Goal: Information Seeking & Learning: Check status

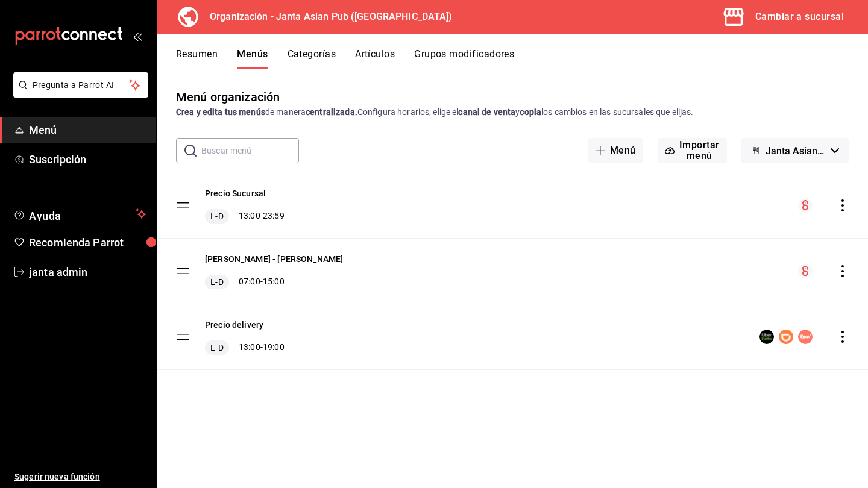
click at [774, 16] on div "Cambiar a sucursal" at bounding box center [799, 16] width 89 height 17
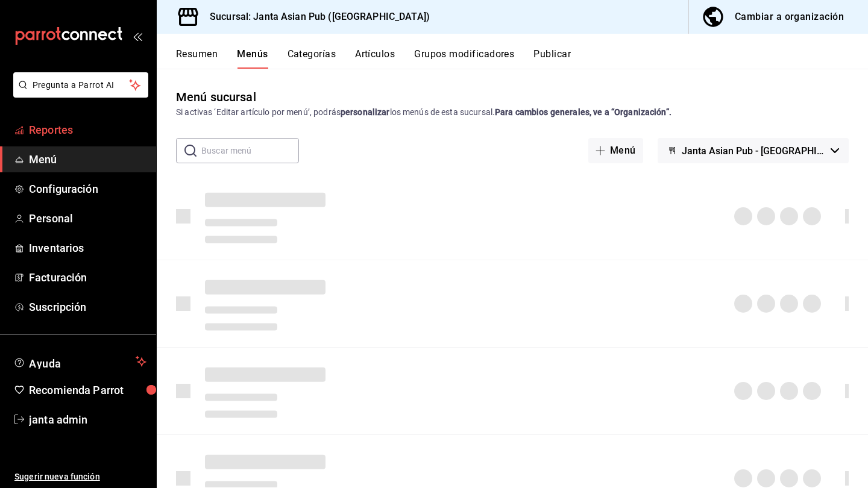
click at [62, 136] on span "Reportes" at bounding box center [88, 130] width 118 height 16
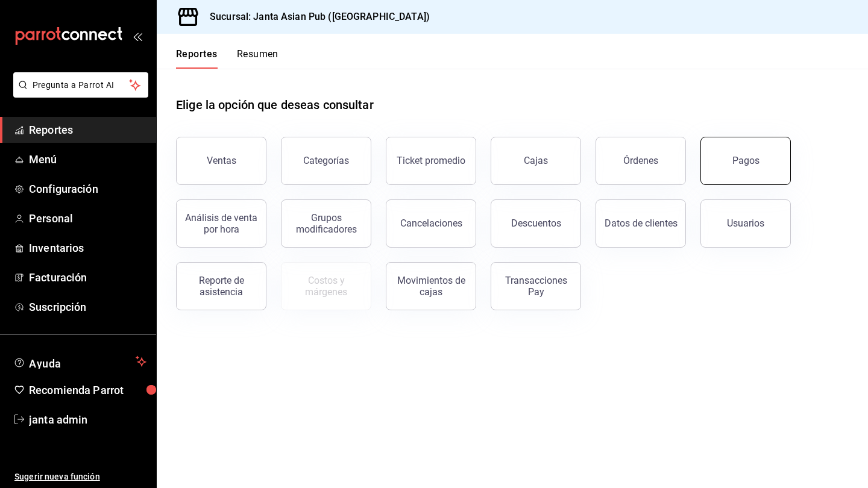
click at [755, 156] on div "Pagos" at bounding box center [746, 160] width 27 height 11
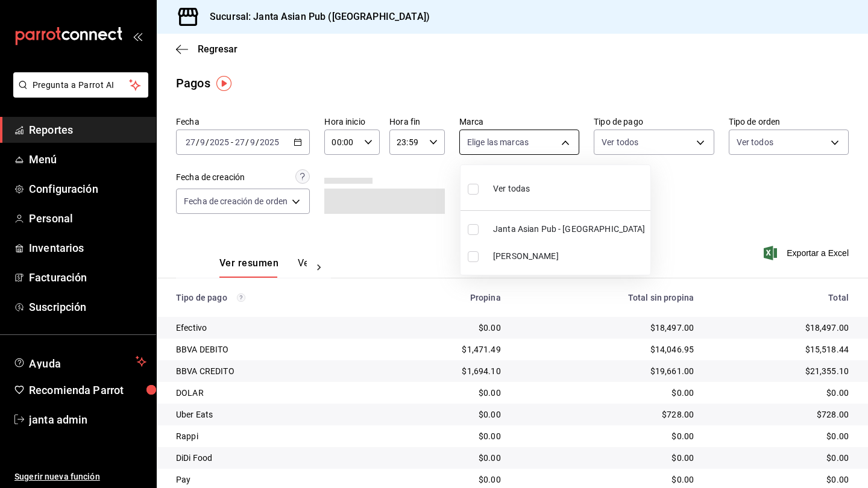
click at [566, 141] on body "Pregunta a Parrot AI Reportes Menú Configuración Personal Inventarios Facturaci…" at bounding box center [434, 244] width 868 height 488
click at [475, 260] on input "checkbox" at bounding box center [473, 256] width 11 height 11
checkbox input "true"
type input "be46397b-311f-4062-b626-5c189c252b46"
click at [301, 142] on div at bounding box center [434, 244] width 868 height 488
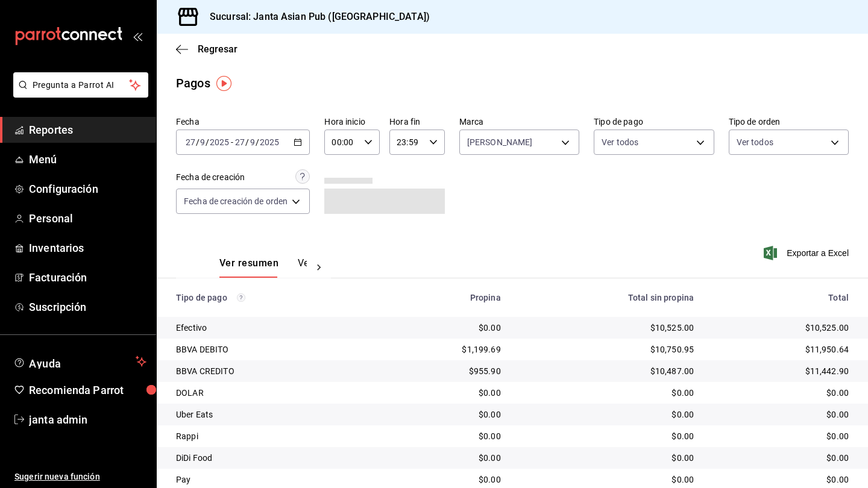
click at [298, 142] on \(Stroke\) "button" at bounding box center [298, 141] width 7 height 1
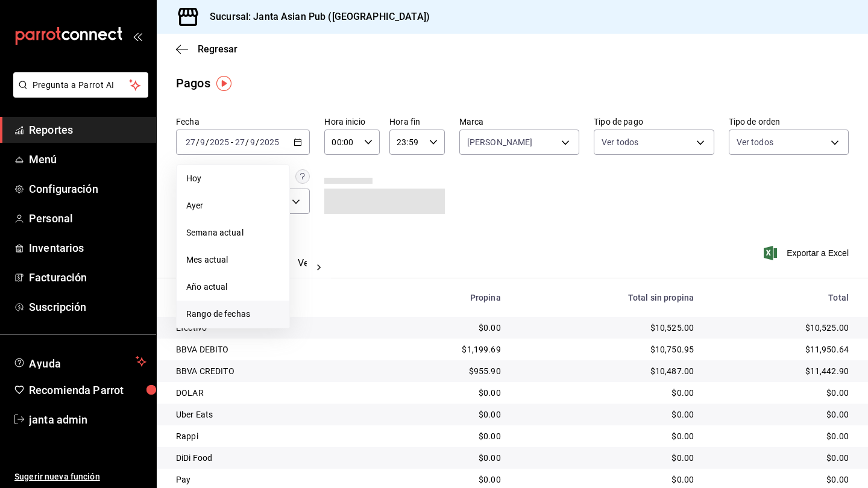
click at [215, 311] on span "Rango de fechas" at bounding box center [232, 314] width 93 height 13
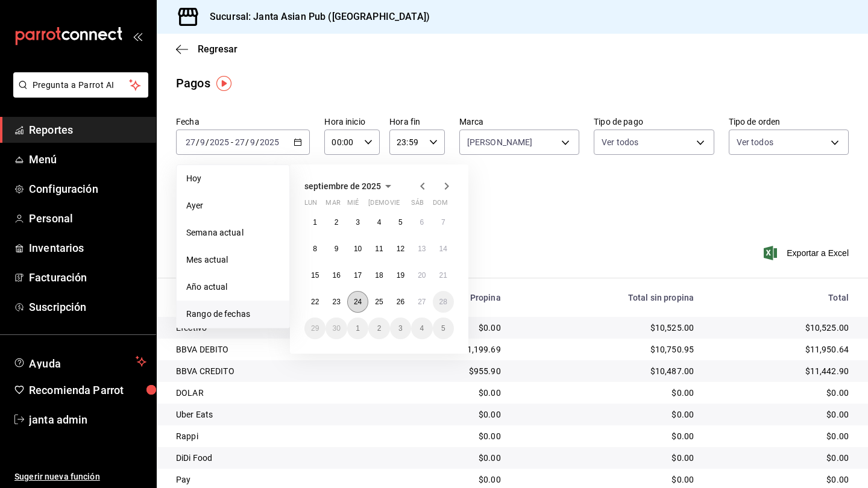
click at [364, 301] on button "24" at bounding box center [357, 302] width 21 height 22
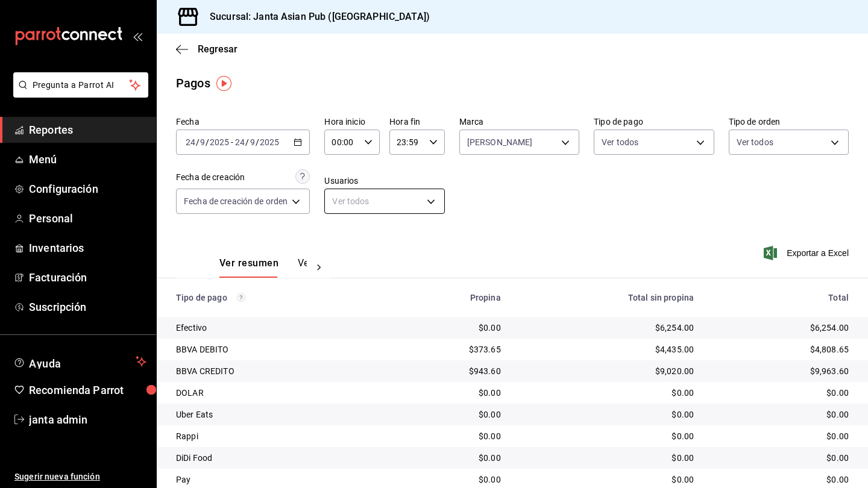
click at [430, 200] on body "Pregunta a Parrot AI Reportes Menú Configuración Personal Inventarios Facturaci…" at bounding box center [434, 244] width 868 height 488
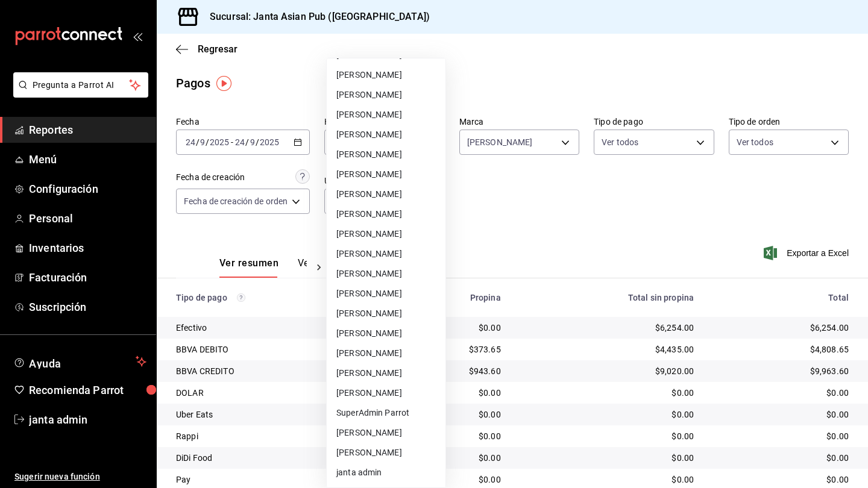
scroll to position [575, 0]
click at [381, 355] on li "[PERSON_NAME]" at bounding box center [386, 354] width 119 height 20
type input "6e824ee6-7aac-47a4-a7e0-47be382c2086"
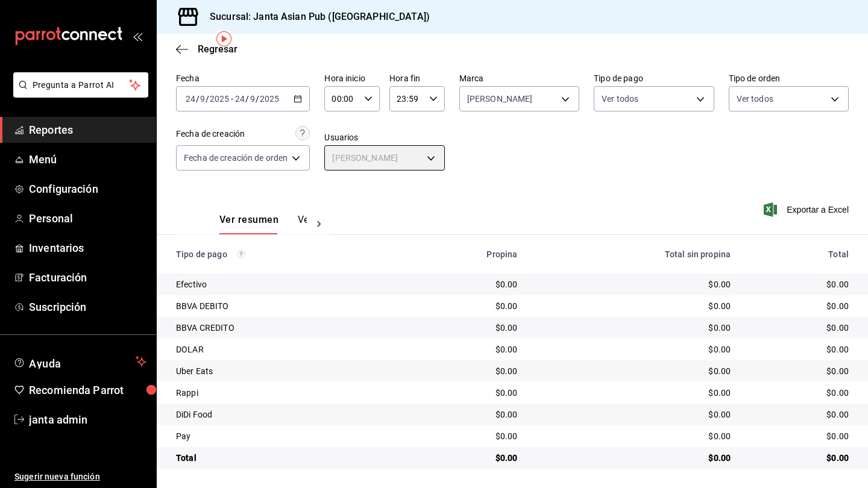
scroll to position [43, 0]
click at [695, 104] on body "Pregunta a Parrot AI Reportes Menú Configuración Personal Inventarios Facturaci…" at bounding box center [434, 244] width 868 height 488
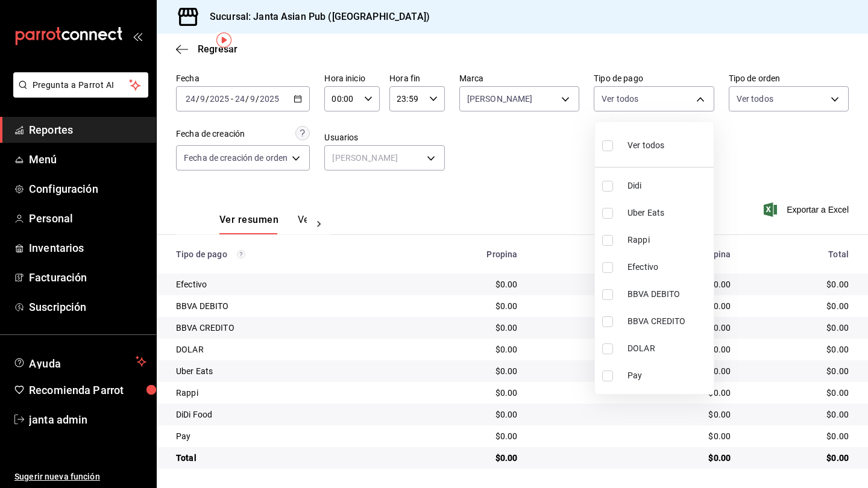
click at [613, 143] on label at bounding box center [610, 145] width 16 height 17
click at [613, 143] on input "checkbox" at bounding box center [607, 145] width 11 height 11
checkbox input "false"
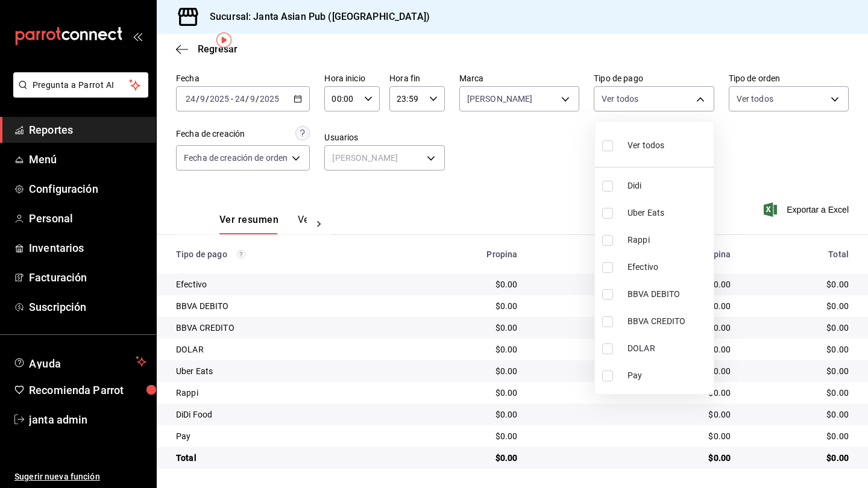
checkbox input "false"
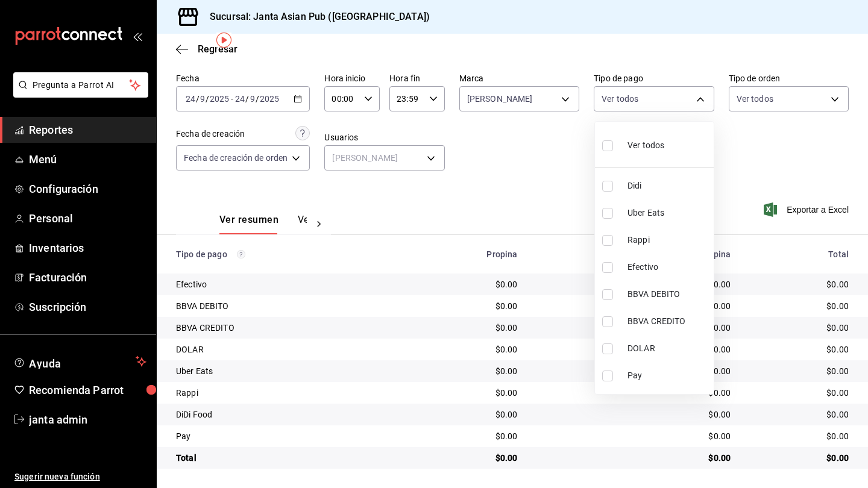
checkbox input "false"
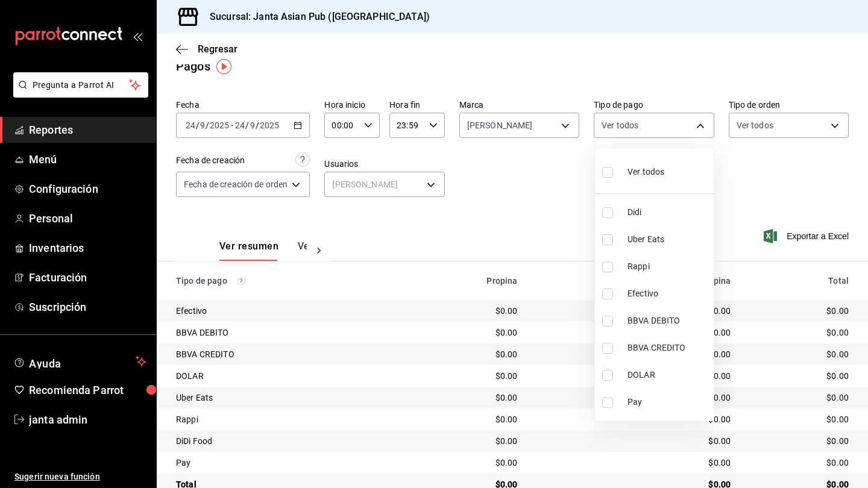
click at [603, 175] on input "checkbox" at bounding box center [607, 172] width 11 height 11
checkbox input "true"
type input "b0e7d0ea-07a7-42e7-ac8d-3a75448cedc8,2585e2d5-3b1c-41dc-91be-ace4fd3f126e,8b514…"
checkbox input "true"
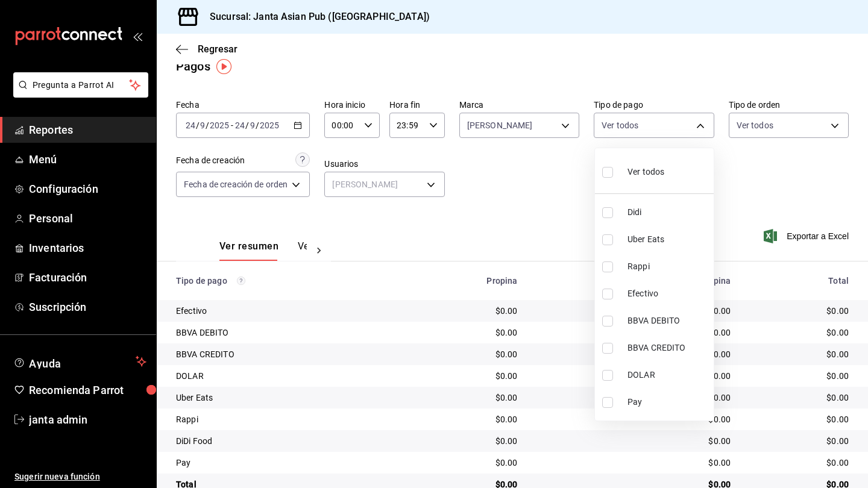
checkbox input "true"
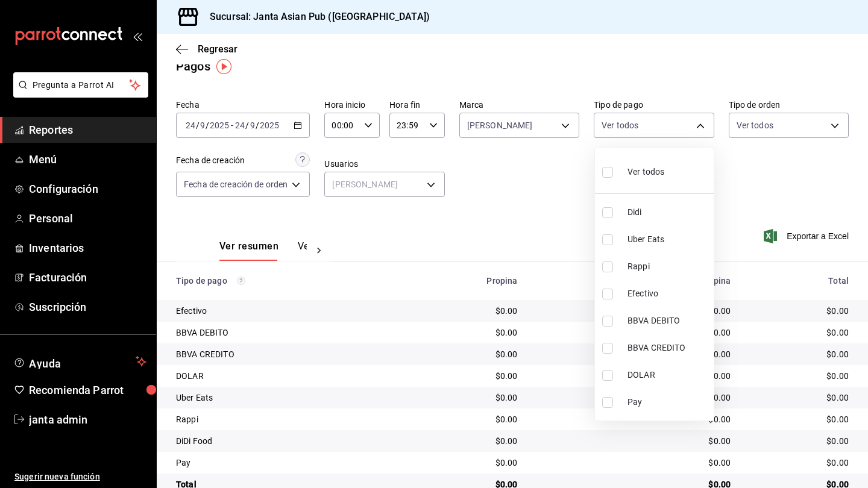
checkbox input "true"
click at [834, 125] on div at bounding box center [434, 244] width 868 height 488
click at [834, 125] on body "Pregunta a Parrot AI Reportes Menú Configuración Personal Inventarios Facturaci…" at bounding box center [434, 244] width 868 height 488
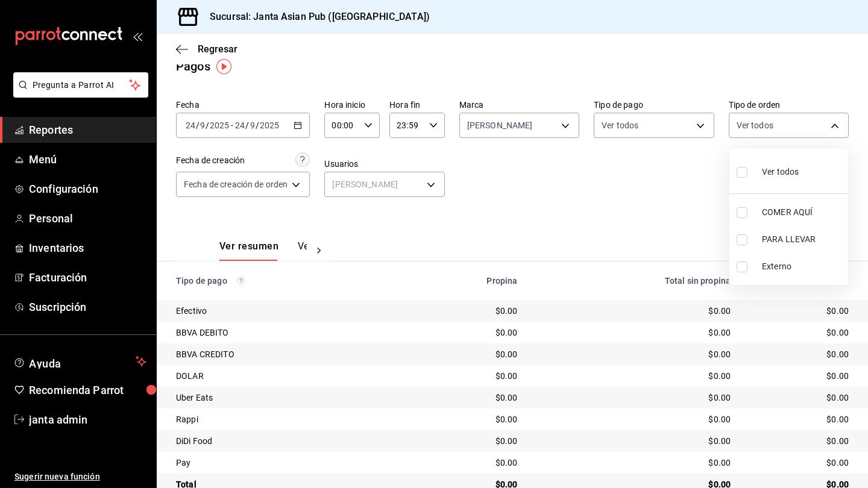
click at [739, 174] on input "checkbox" at bounding box center [742, 172] width 11 height 11
checkbox input "true"
type input "cecbe1d2-0685-4b91-9b18-30ed67a7ce8a,c7915639-2b54-4f57-83bf-29acfaaa6073,EXTER…"
checkbox input "true"
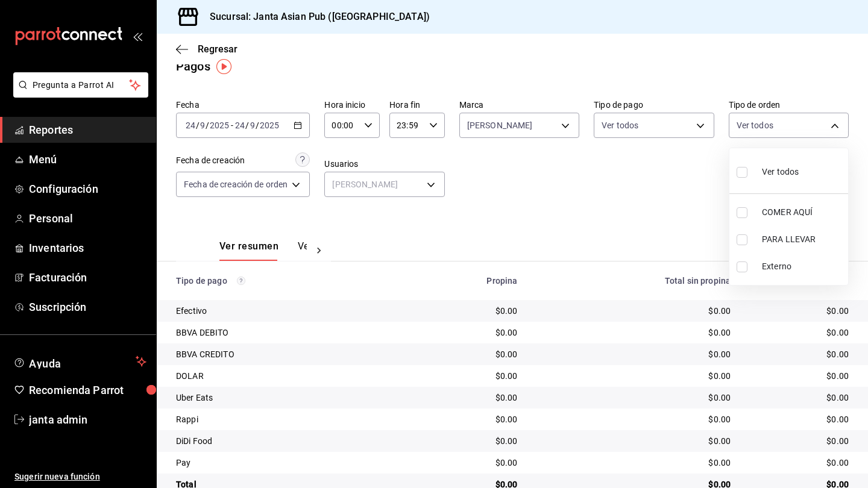
checkbox input "true"
click at [297, 184] on div at bounding box center [434, 244] width 868 height 488
click at [292, 186] on body "Pregunta a Parrot AI Reportes Menú Configuración Personal Inventarios Facturaci…" at bounding box center [434, 244] width 868 height 488
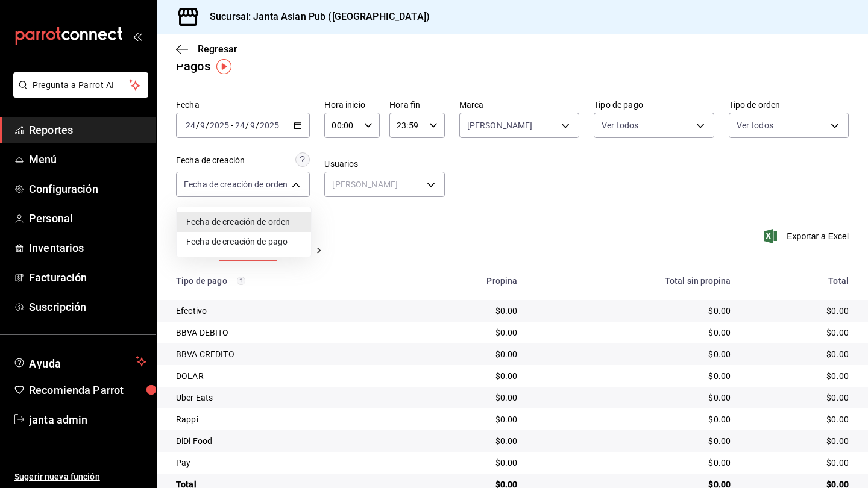
click at [441, 226] on div at bounding box center [434, 244] width 868 height 488
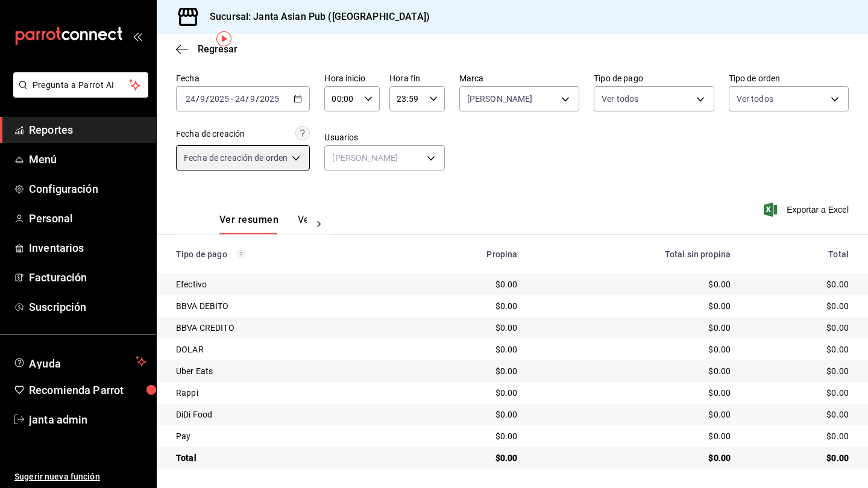
scroll to position [43, 0]
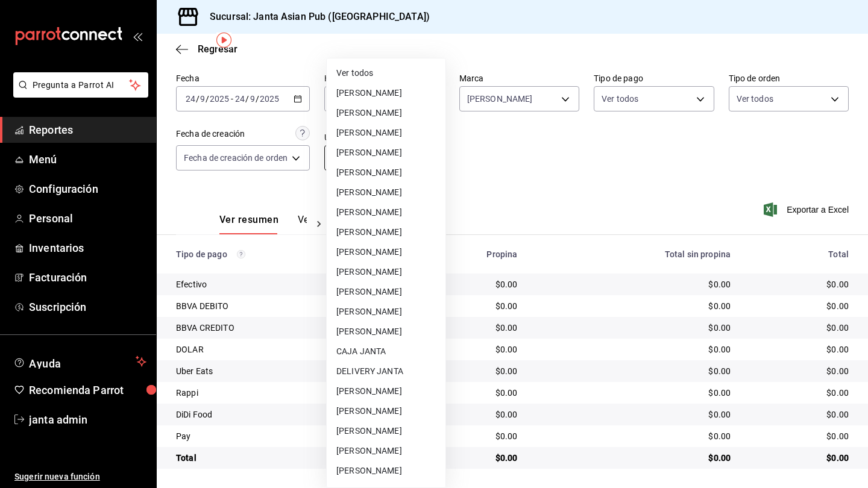
click at [430, 154] on body "Pregunta a Parrot AI Reportes Menú Configuración Personal Inventarios Facturaci…" at bounding box center [434, 244] width 868 height 488
click at [379, 134] on li "[PERSON_NAME]" at bounding box center [386, 133] width 119 height 20
type input "5189f36c-9dee-45ba-afd7-3ec69e40c464"
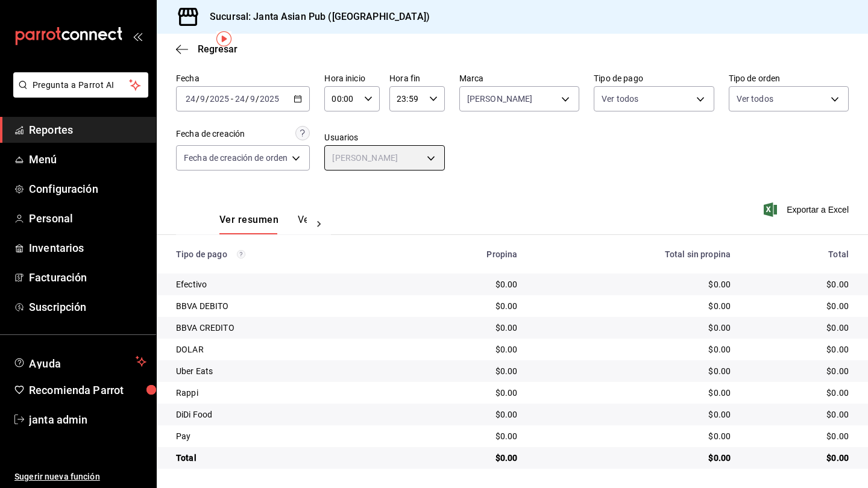
scroll to position [43, 0]
click at [209, 47] on span "Regresar" at bounding box center [218, 48] width 40 height 11
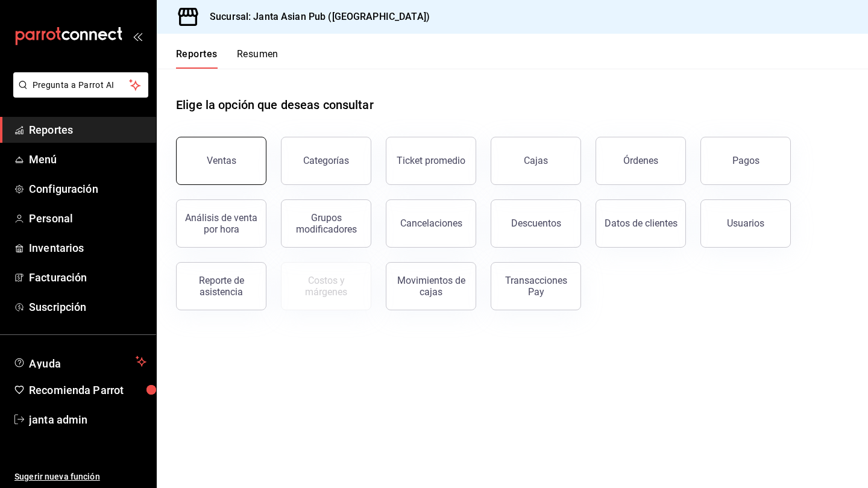
click at [228, 172] on button "Ventas" at bounding box center [221, 161] width 90 height 48
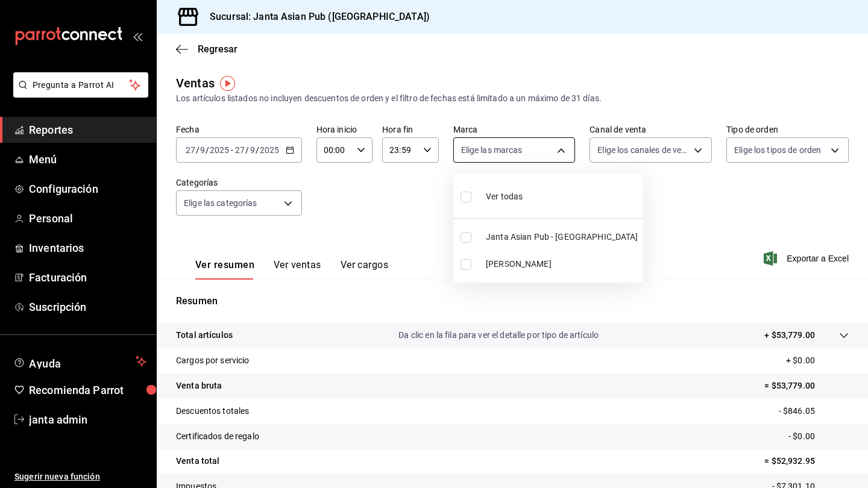
click at [567, 151] on body "Pregunta a Parrot AI Reportes Menú Configuración Personal Inventarios Facturaci…" at bounding box center [434, 244] width 868 height 488
click at [462, 271] on li "[PERSON_NAME]" at bounding box center [548, 264] width 190 height 27
type input "be46397b-311f-4062-b626-5c189c252b46"
checkbox input "true"
click at [691, 149] on div at bounding box center [434, 244] width 868 height 488
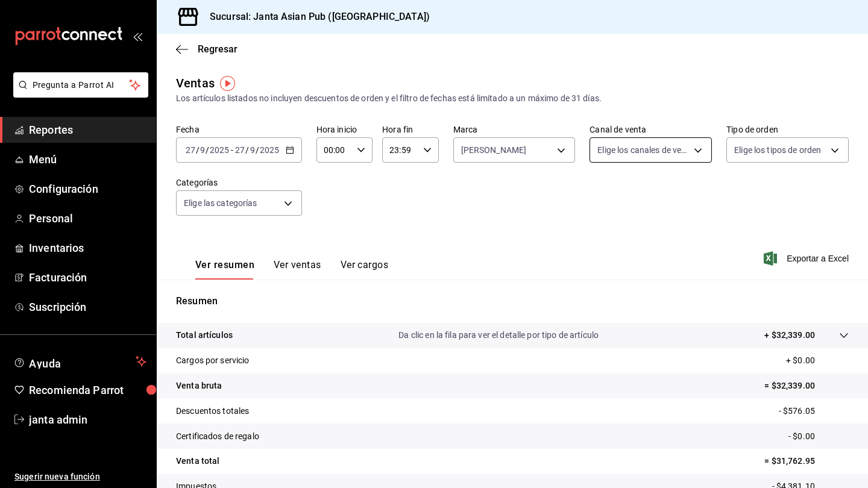
click at [695, 152] on body "Pregunta a Parrot AI Reportes Menú Configuración Personal Inventarios Facturaci…" at bounding box center [434, 244] width 868 height 488
click at [603, 197] on input "checkbox" at bounding box center [602, 197] width 11 height 11
checkbox input "true"
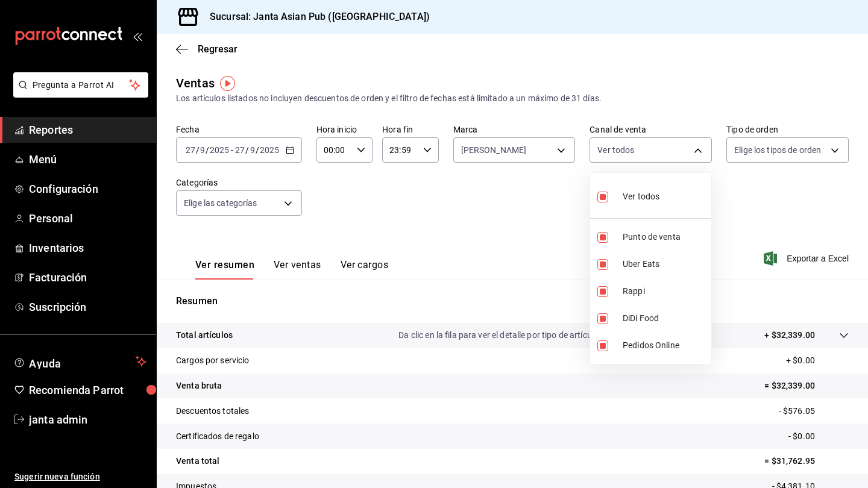
type input "PARROT,UBER_EATS,RAPPI,DIDI_FOOD,ONLINE"
checkbox input "true"
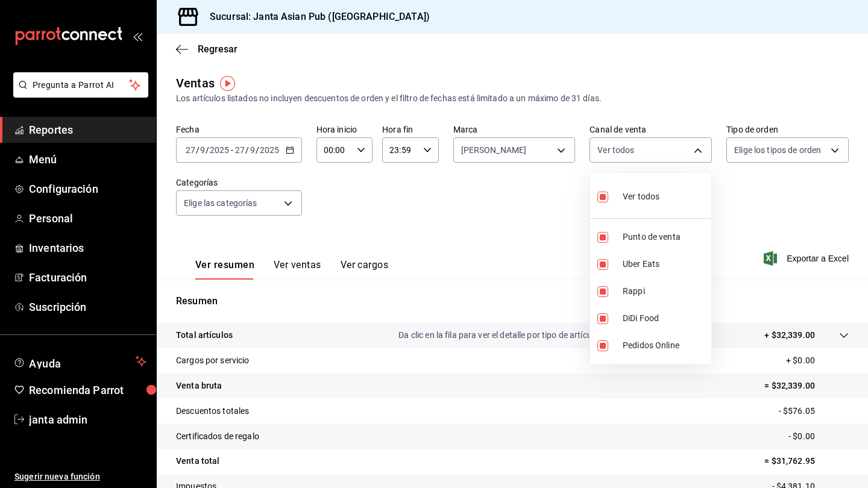
checkbox input "true"
click at [836, 154] on div at bounding box center [434, 244] width 868 height 488
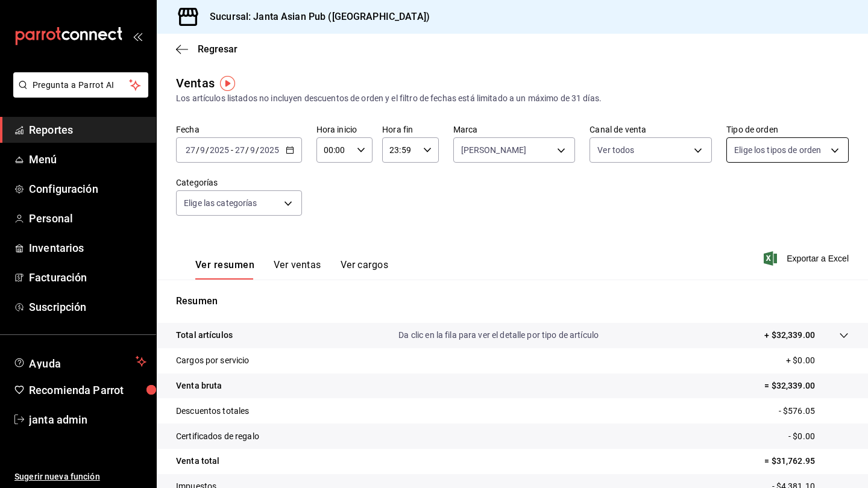
click at [833, 147] on body "Pregunta a Parrot AI Reportes Menú Configuración Personal Inventarios Facturaci…" at bounding box center [434, 244] width 868 height 488
click at [743, 202] on input "checkbox" at bounding box center [739, 197] width 11 height 11
checkbox input "true"
type input "cecbe1d2-0685-4b91-9b18-30ed67a7ce8a,c7915639-2b54-4f57-83bf-29acfaaa6073,EXTER…"
checkbox input "true"
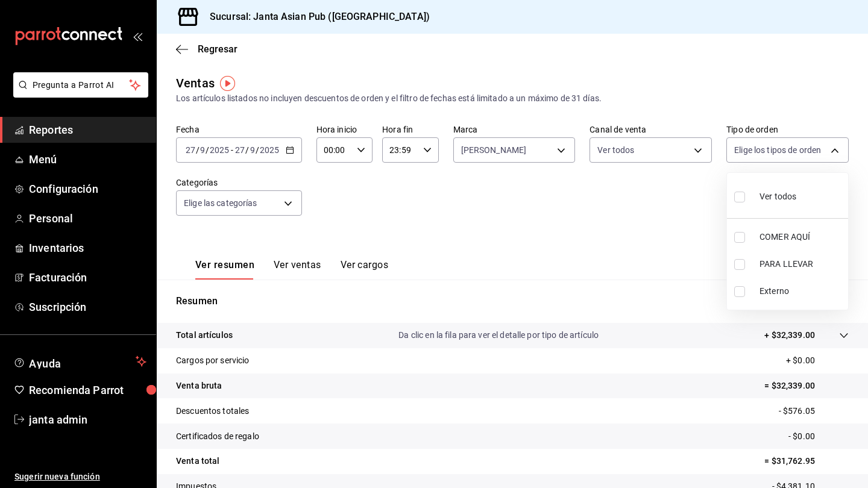
checkbox input "true"
click at [286, 148] on div at bounding box center [434, 244] width 868 height 488
click at [286, 151] on icon "button" at bounding box center [290, 150] width 8 height 8
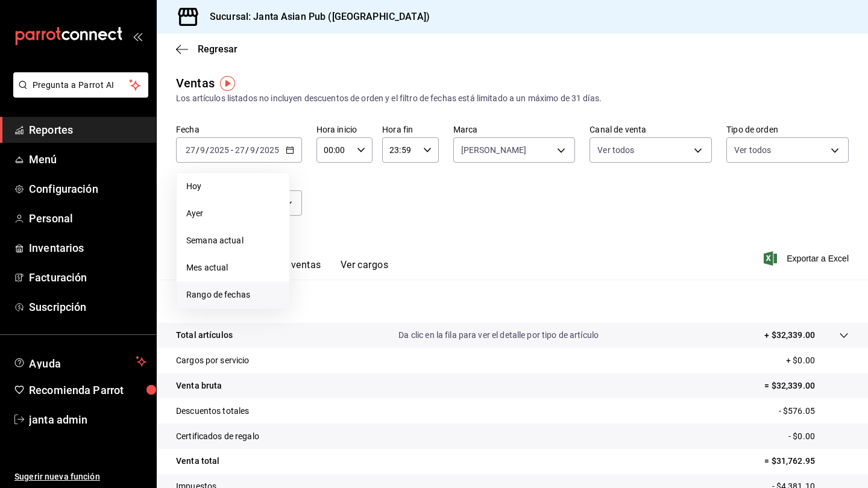
click at [208, 297] on span "Rango de fechas" at bounding box center [232, 295] width 93 height 13
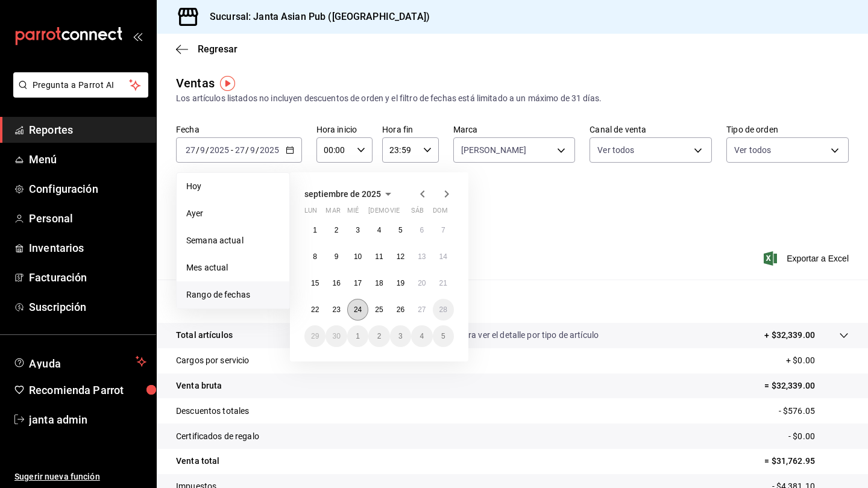
click at [361, 306] on abbr "24" at bounding box center [358, 310] width 8 height 8
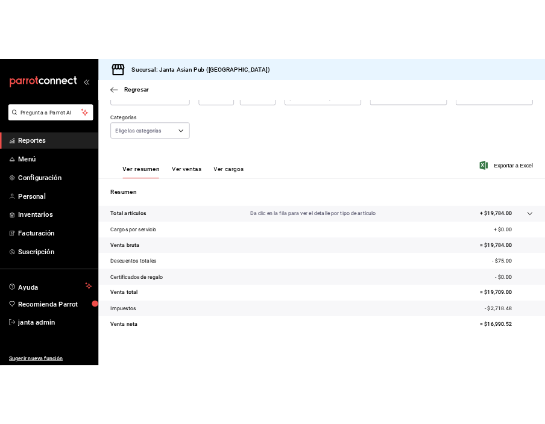
scroll to position [89, 0]
